Goal: Communication & Community: Ask a question

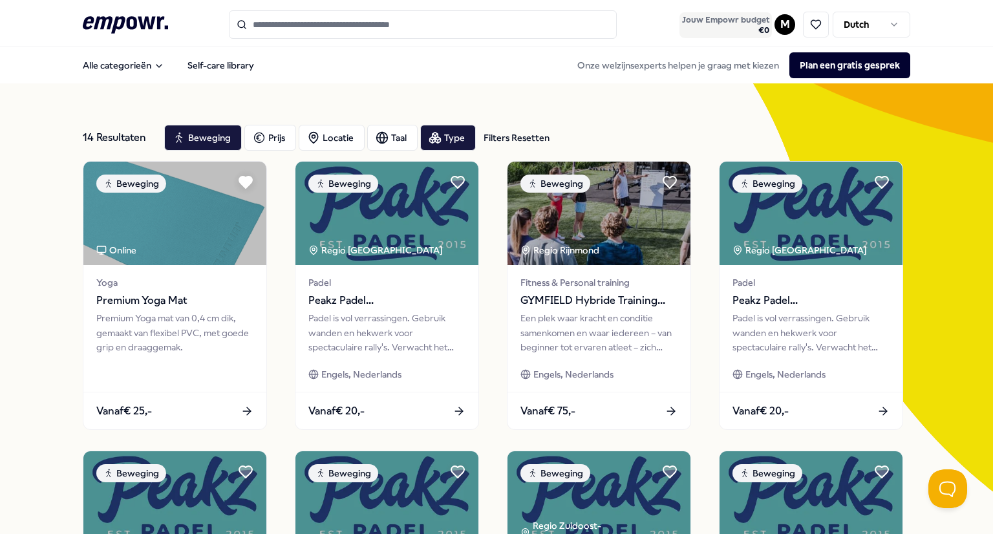
click at [733, 24] on span "Jouw Empowr budget" at bounding box center [725, 20] width 87 height 10
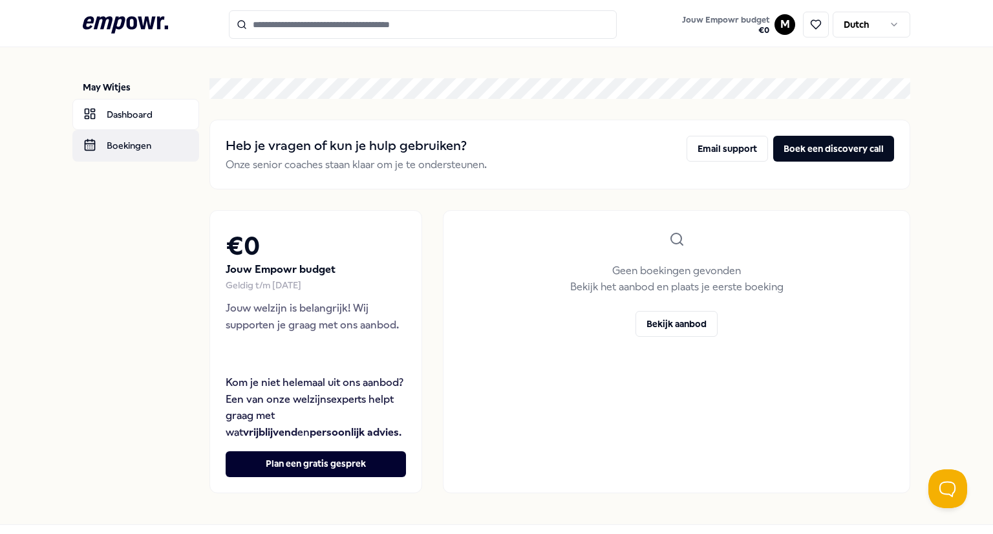
click at [120, 141] on link "Boekingen" at bounding box center [135, 145] width 127 height 31
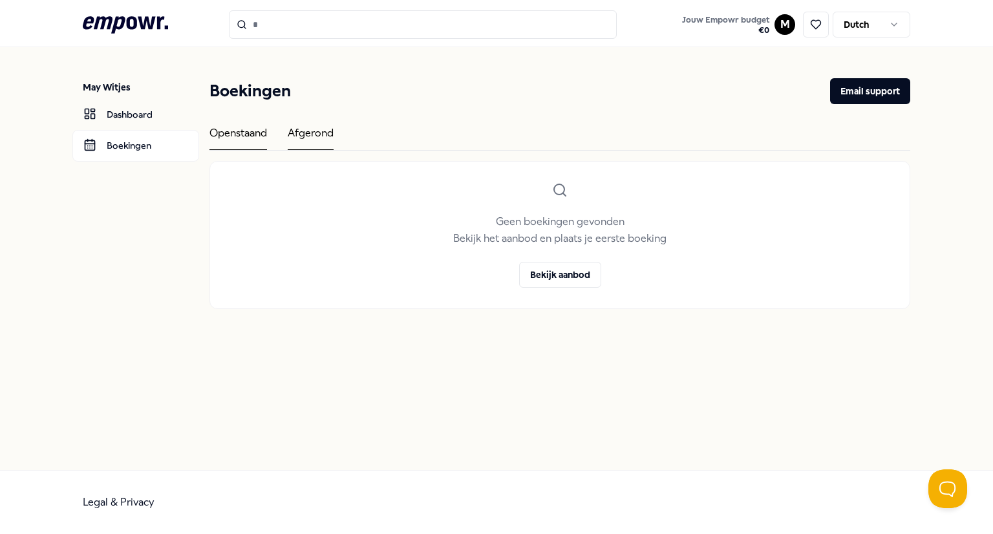
click at [303, 136] on div "Afgerond" at bounding box center [311, 137] width 46 height 25
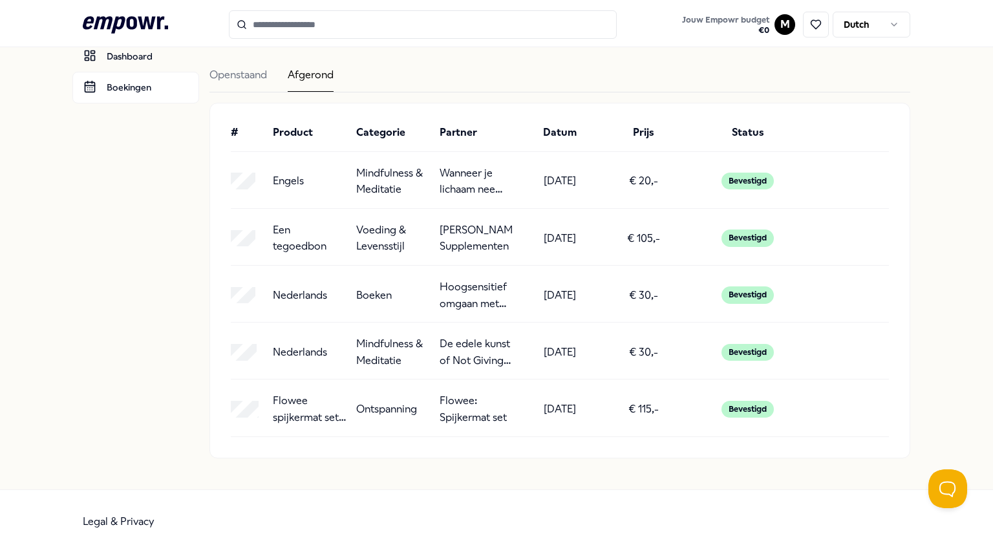
scroll to position [76, 0]
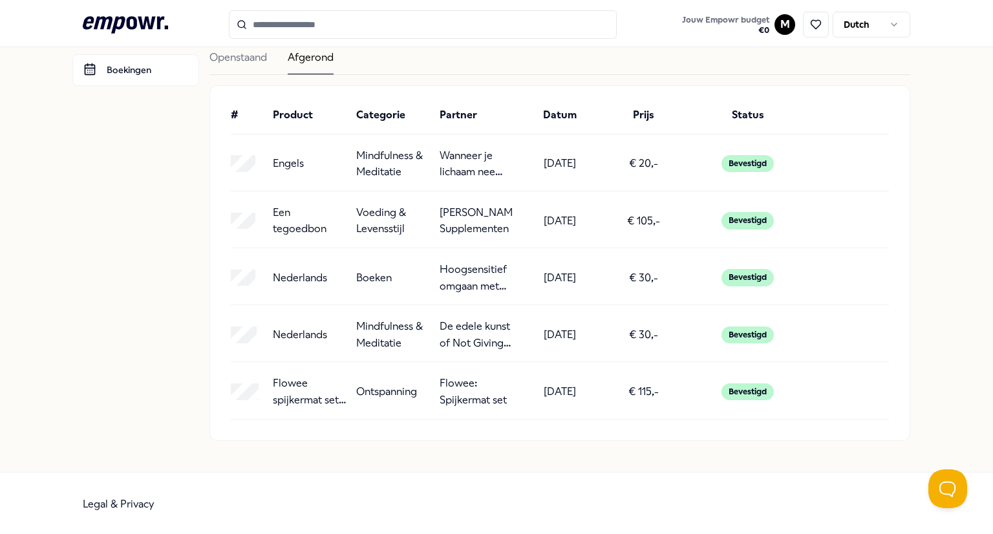
click at [370, 215] on p "Voeding & Levensstijl" at bounding box center [392, 220] width 73 height 33
click at [735, 217] on div "Bevestigd" at bounding box center [748, 220] width 52 height 17
click at [588, 231] on div "[DATE]" at bounding box center [559, 220] width 73 height 33
click at [273, 208] on p "Een tegoedbon" at bounding box center [309, 220] width 73 height 33
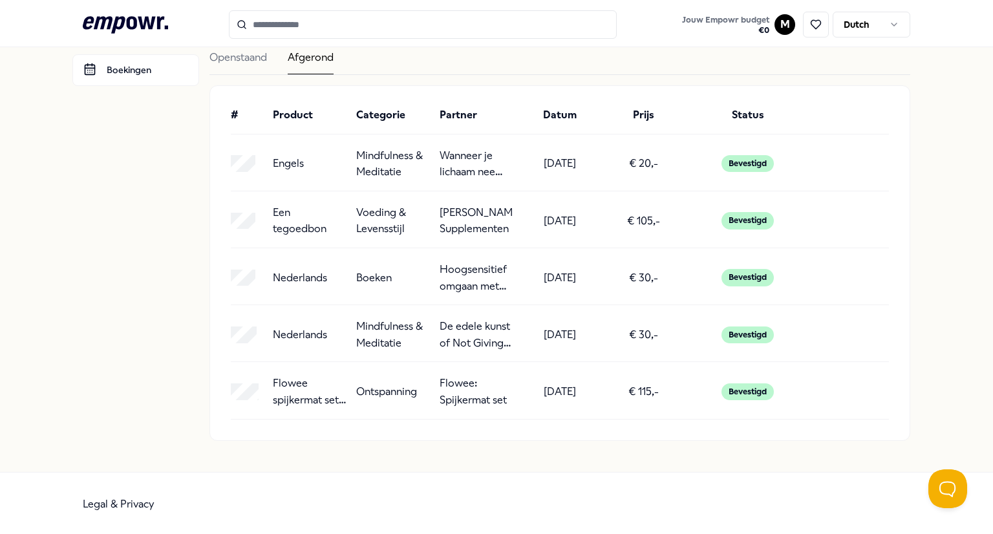
scroll to position [0, 0]
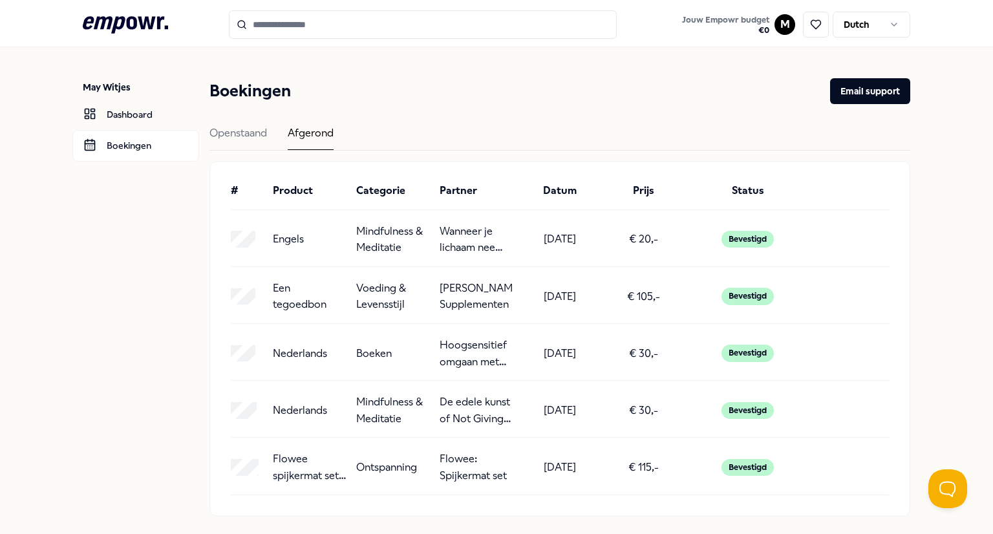
click at [941, 465] on div "May Witjes Dashboard Boekingen Boekingen Email support Openstaand Afgerond # Pr…" at bounding box center [496, 297] width 993 height 500
click at [943, 475] on button "Open Beacon popover" at bounding box center [945, 486] width 39 height 39
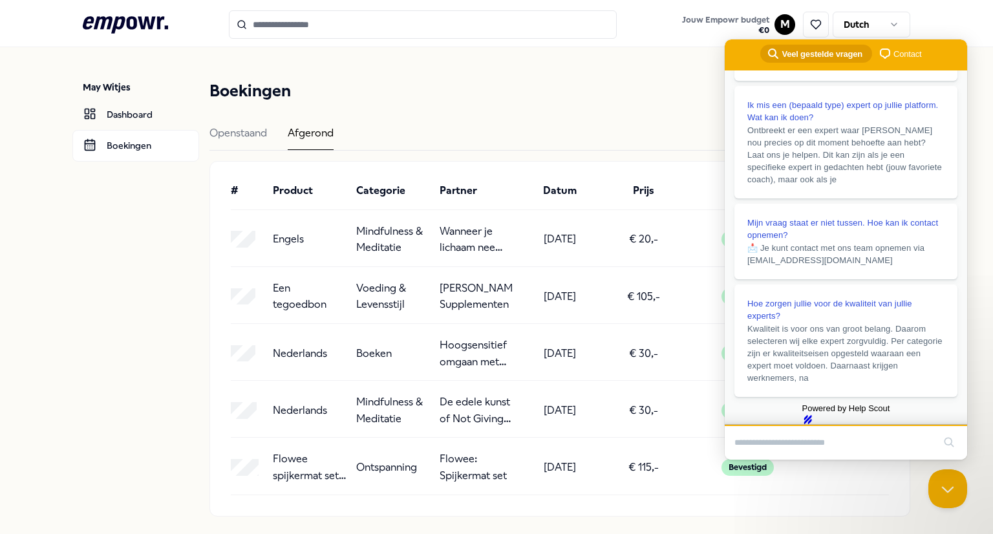
scroll to position [286, 0]
click at [905, 56] on span "Contact" at bounding box center [908, 54] width 28 height 13
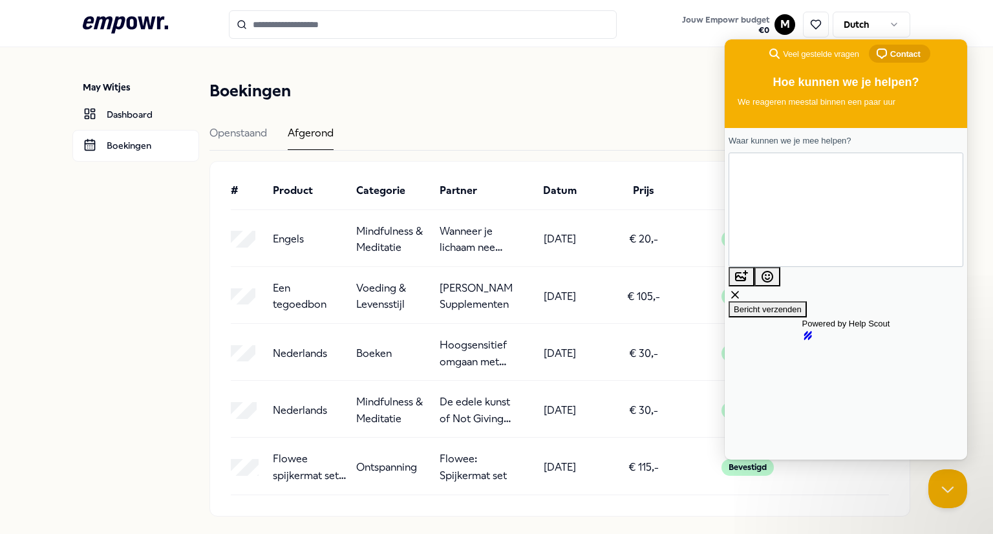
scroll to position [10, 0]
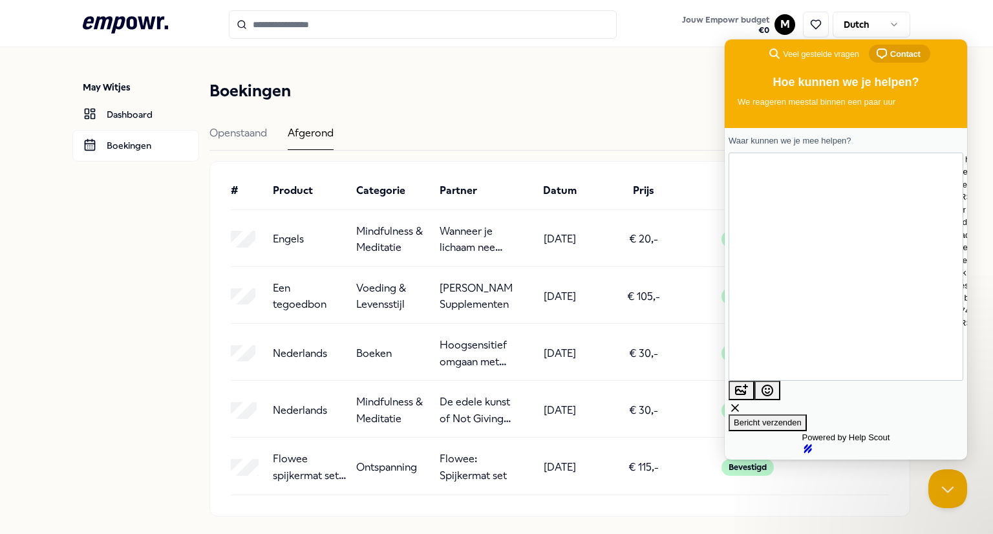
click at [919, 235] on textarea "**********" at bounding box center [843, 266] width 208 height 62
type textarea "**********"
click at [795, 418] on span "Bericht verzenden" at bounding box center [768, 423] width 68 height 10
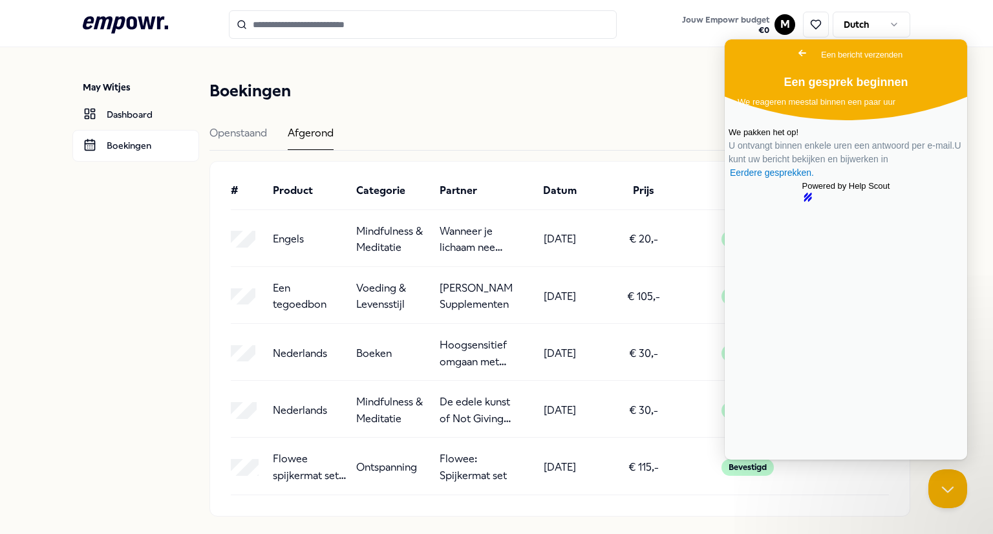
click at [598, 124] on div "Boekingen Email support Openstaand Afgerond # Product Categorie Partner Datum P…" at bounding box center [560, 297] width 701 height 438
